Goal: Find specific page/section: Find specific page/section

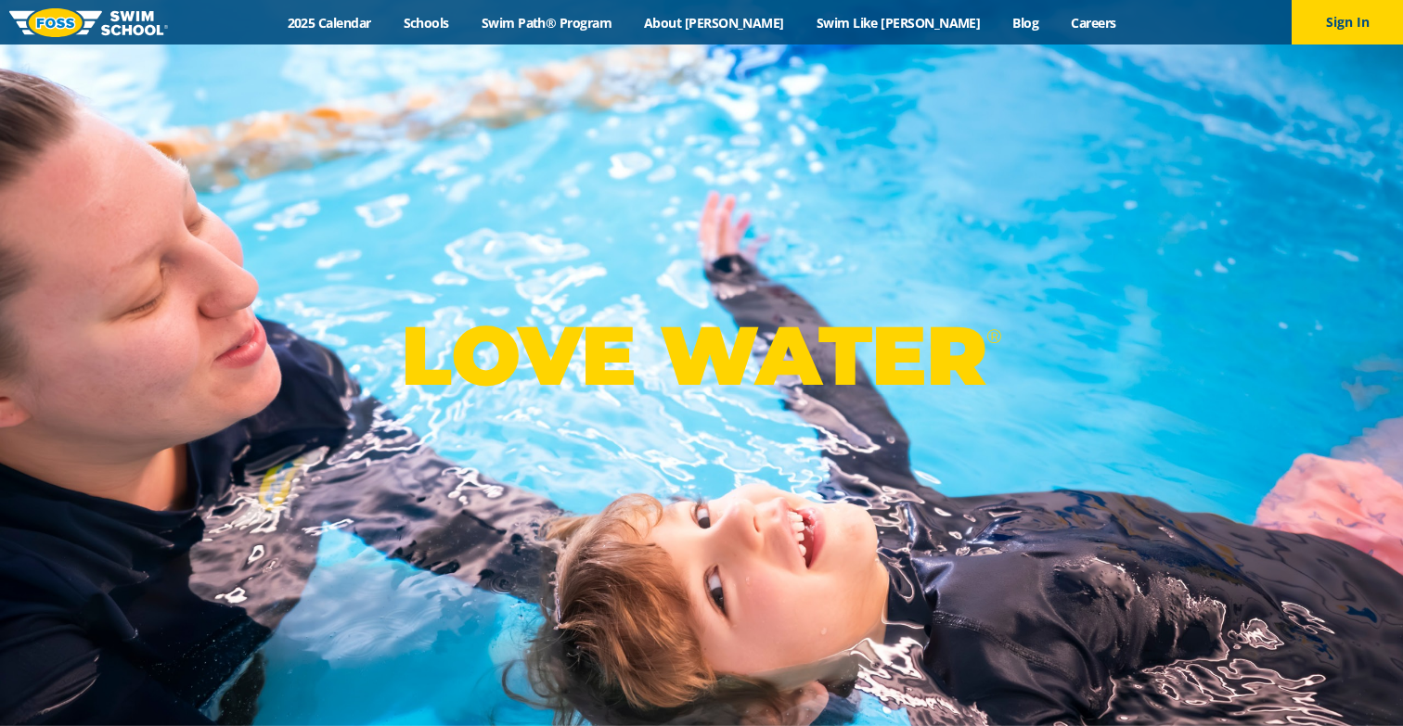
click at [475, 7] on div "Menu 2025 Calendar Schools Swim Path® Program About FOSS Swim Like Regan Blog C…" at bounding box center [701, 22] width 1403 height 45
click at [465, 14] on link "Schools" at bounding box center [426, 23] width 78 height 18
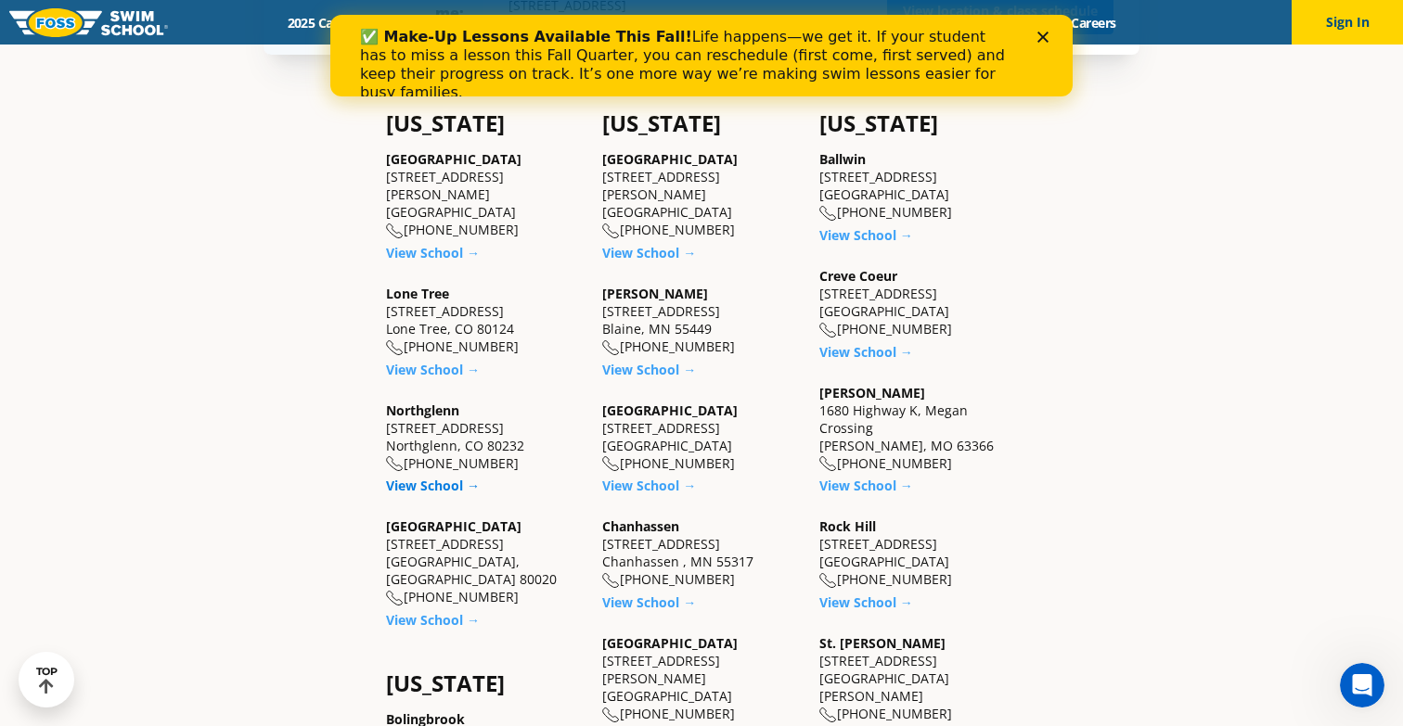
click at [456, 477] on link "View School →" at bounding box center [433, 486] width 94 height 18
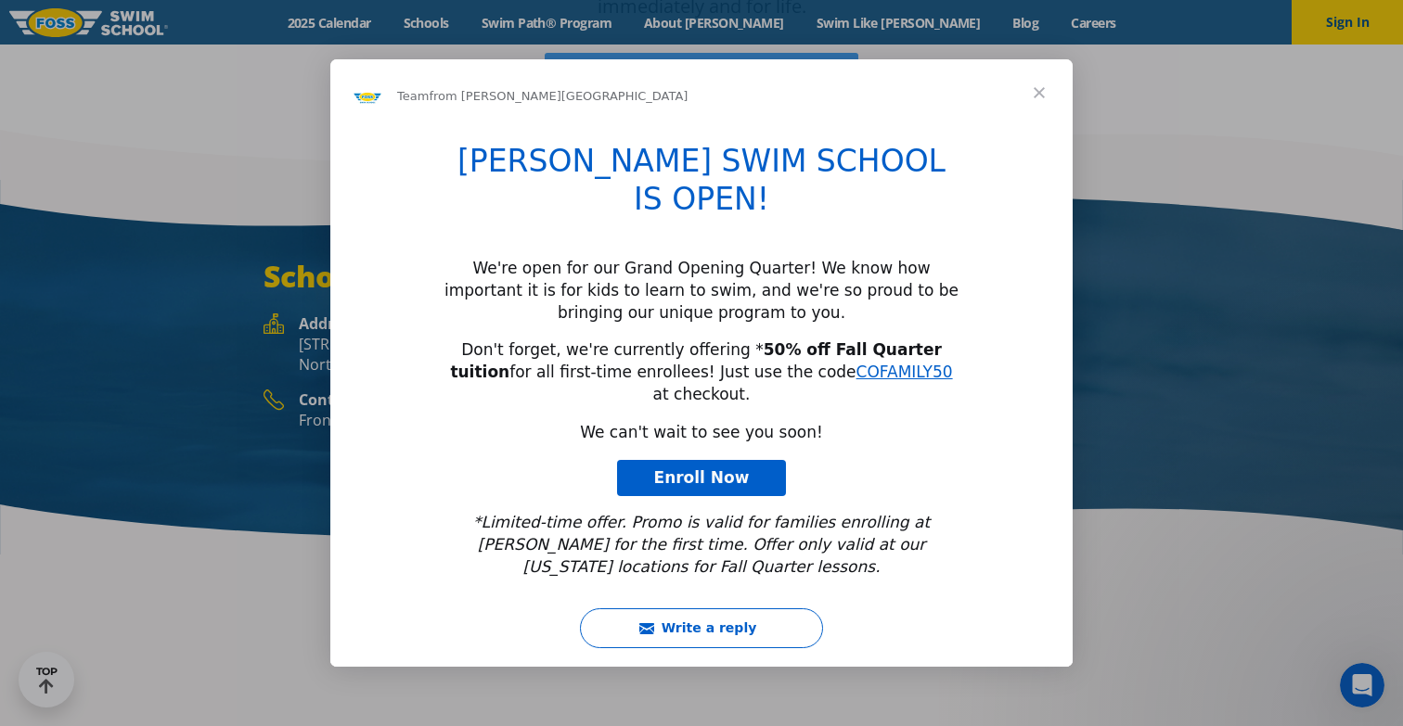
click at [1042, 123] on span "Close" at bounding box center [1039, 92] width 67 height 67
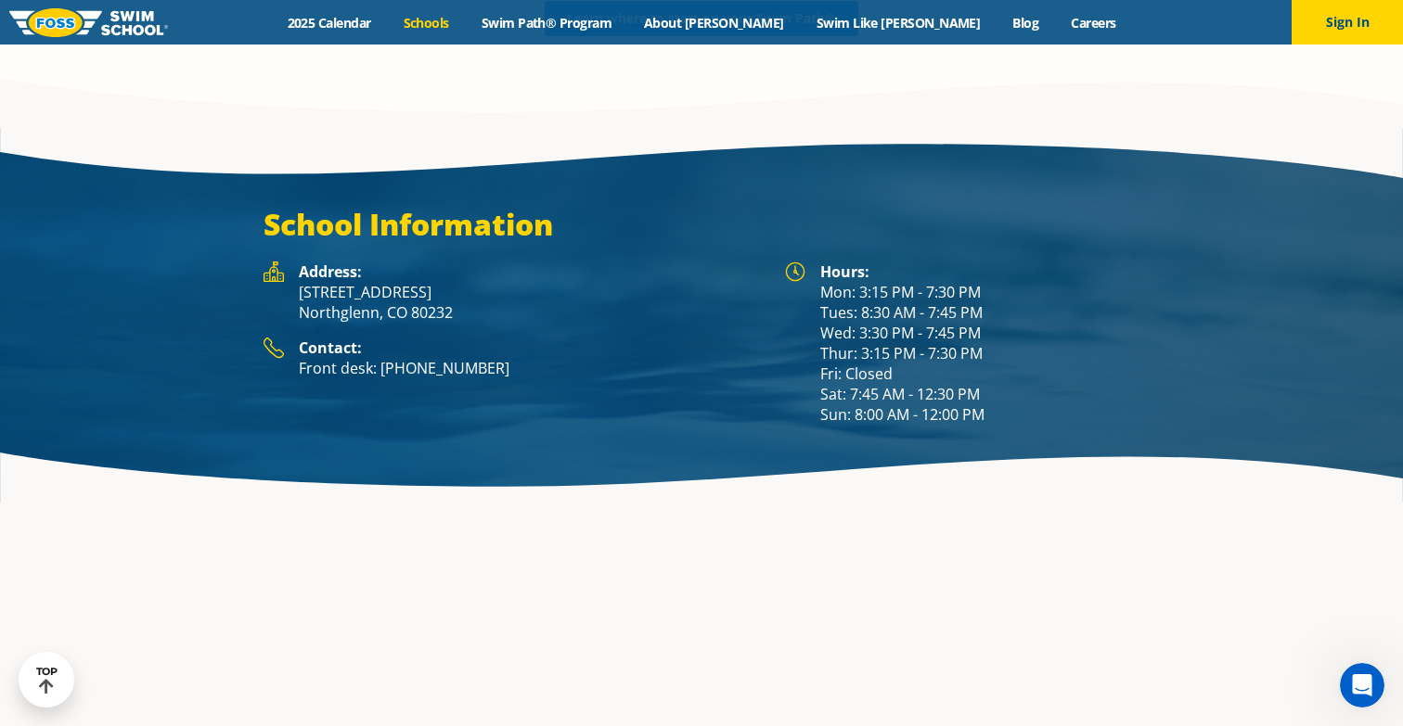
click at [465, 29] on link "Schools" at bounding box center [426, 23] width 78 height 18
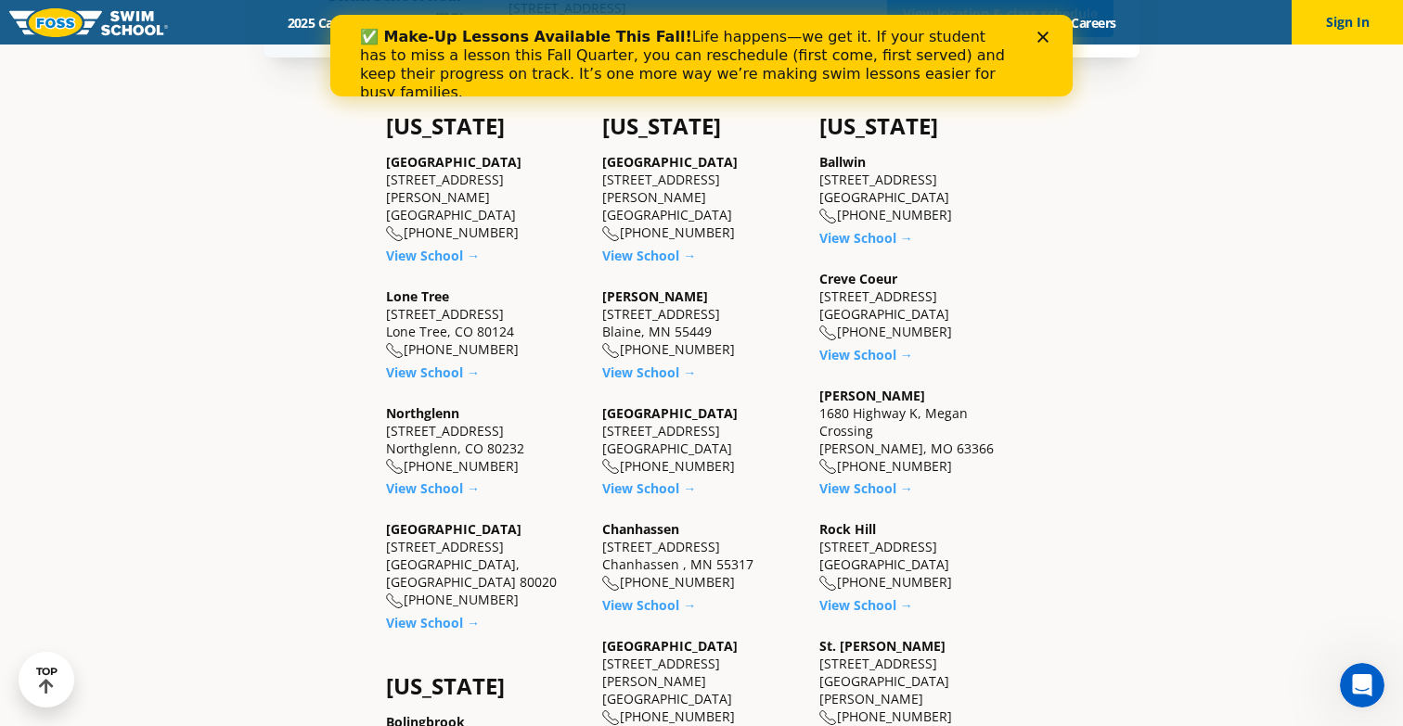
drag, startPoint x: 527, startPoint y: 547, endPoint x: 372, endPoint y: 534, distance: 155.5
click at [520, 197] on div "Castle Rock 5650 Allen Way, Suite 112 Castle Rock, CO 80108 (983) 203-1440" at bounding box center [485, 197] width 198 height 89
click at [445, 247] on link "View School →" at bounding box center [433, 256] width 94 height 18
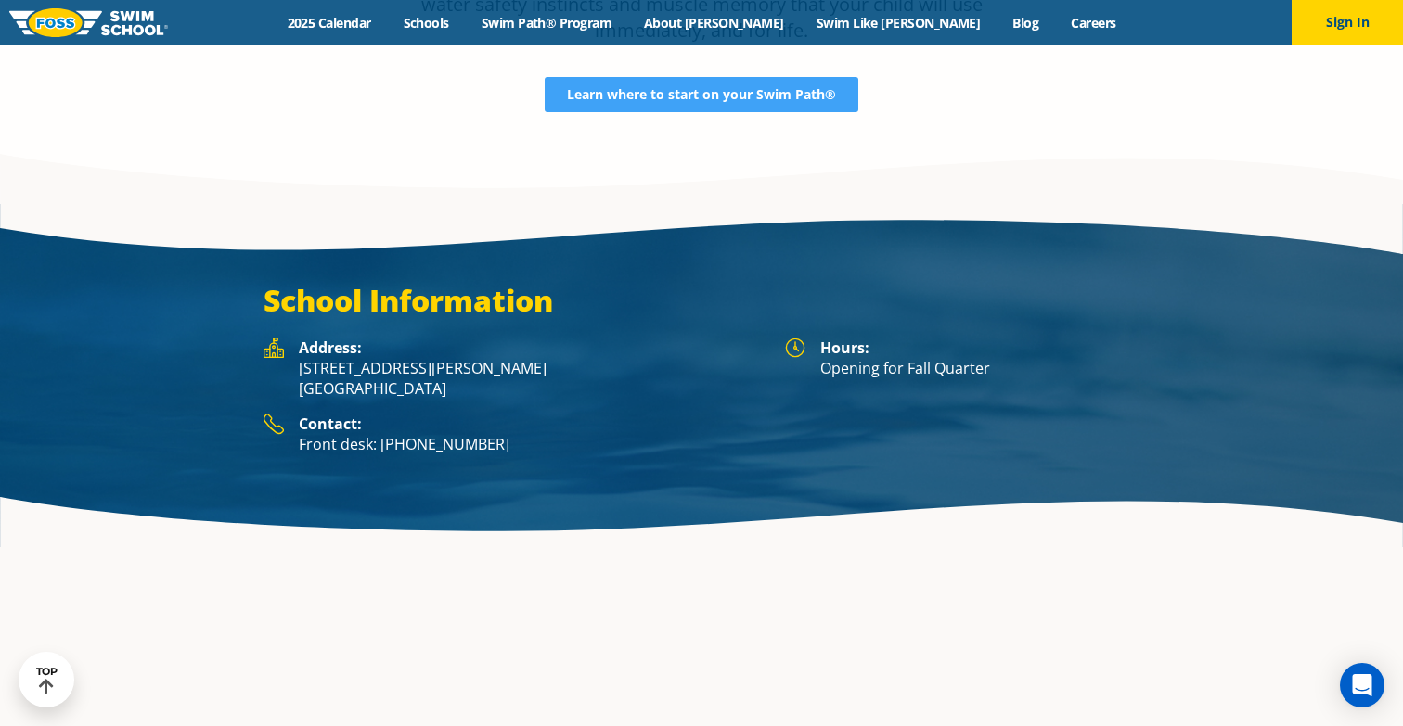
scroll to position [3021, 0]
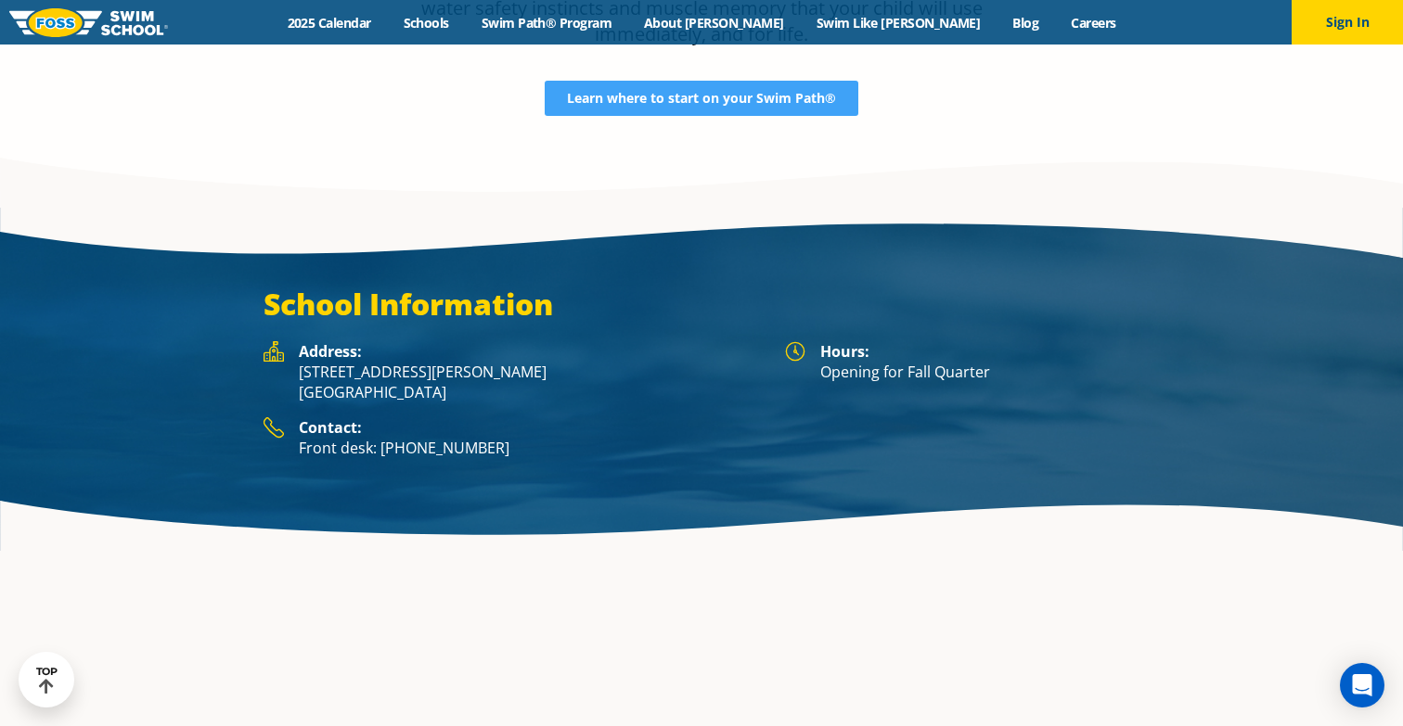
drag, startPoint x: 456, startPoint y: 243, endPoint x: 295, endPoint y: 220, distance: 162.2
click at [295, 341] on div "Address: 5650 Allen Way, Suite 112 Castle Rock, CO 80108" at bounding box center [514, 379] width 503 height 76
copy p "5650 Allen Way, Suite 112 Castle Rock, CO 80108"
